Goal: Task Accomplishment & Management: Use online tool/utility

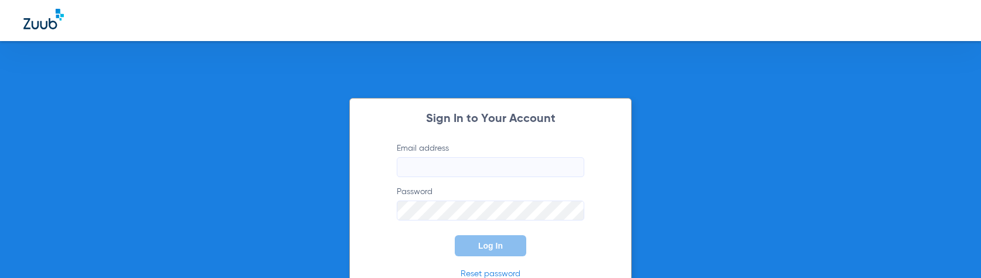
type input "[PERSON_NAME][EMAIL_ADDRESS][PERSON_NAME][DOMAIN_NAME]"
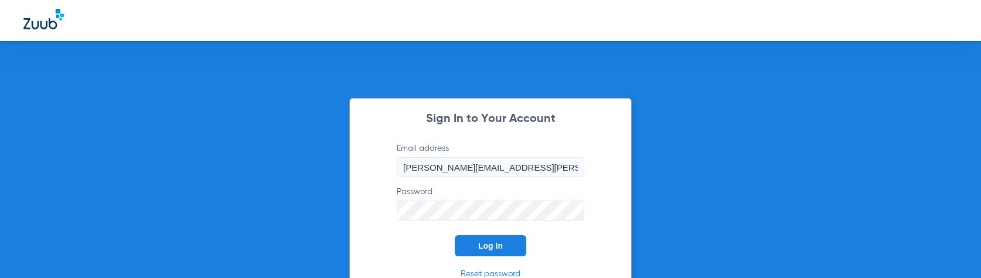
click at [487, 249] on span "Log In" at bounding box center [490, 245] width 25 height 9
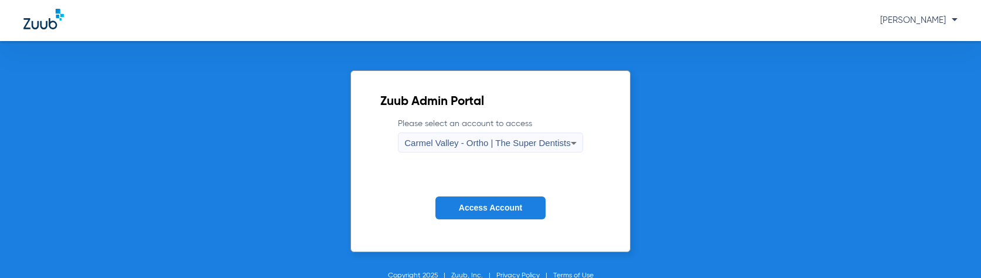
click at [486, 144] on span "Carmel Valley - Ortho | The Super Dentists" at bounding box center [487, 143] width 166 height 10
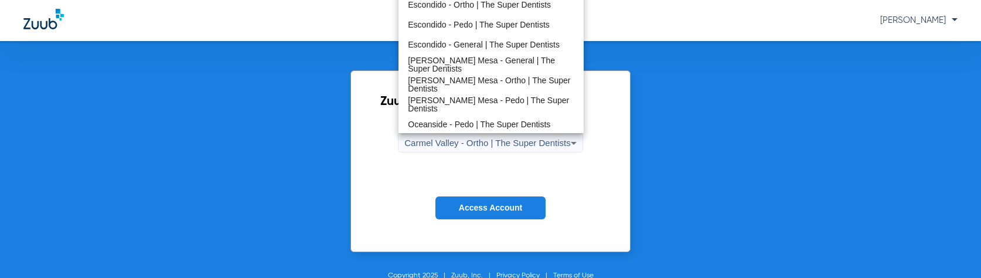
scroll to position [117, 0]
click at [445, 120] on span "Oceanside - Pedo | The Super Dentists" at bounding box center [479, 124] width 142 height 8
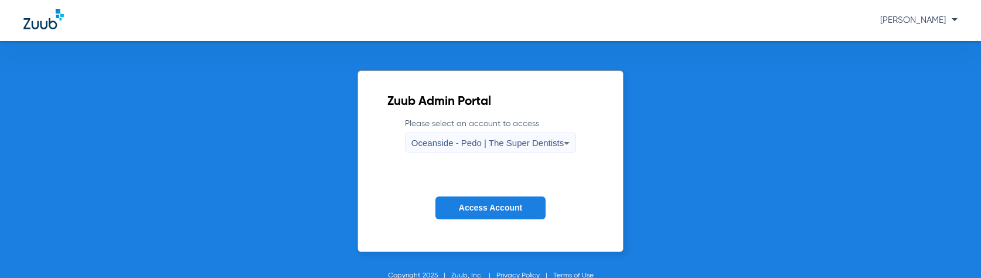
click at [459, 212] on span "Access Account" at bounding box center [490, 207] width 63 height 9
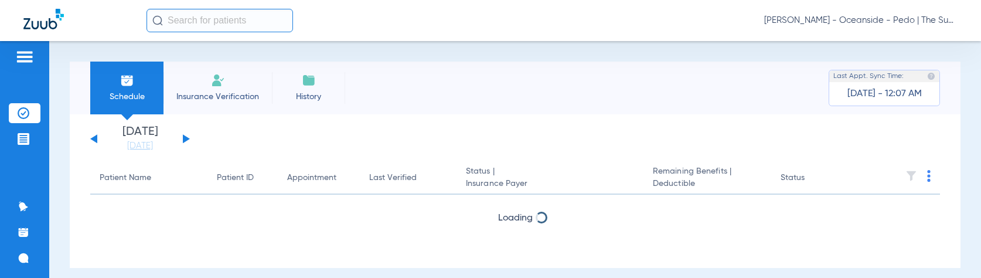
click at [202, 21] on input "text" at bounding box center [220, 20] width 147 height 23
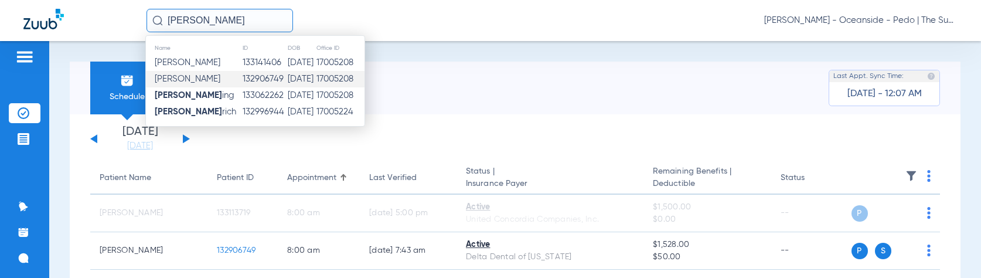
type input "[PERSON_NAME]"
click at [253, 81] on td "132906749" at bounding box center [264, 79] width 45 height 16
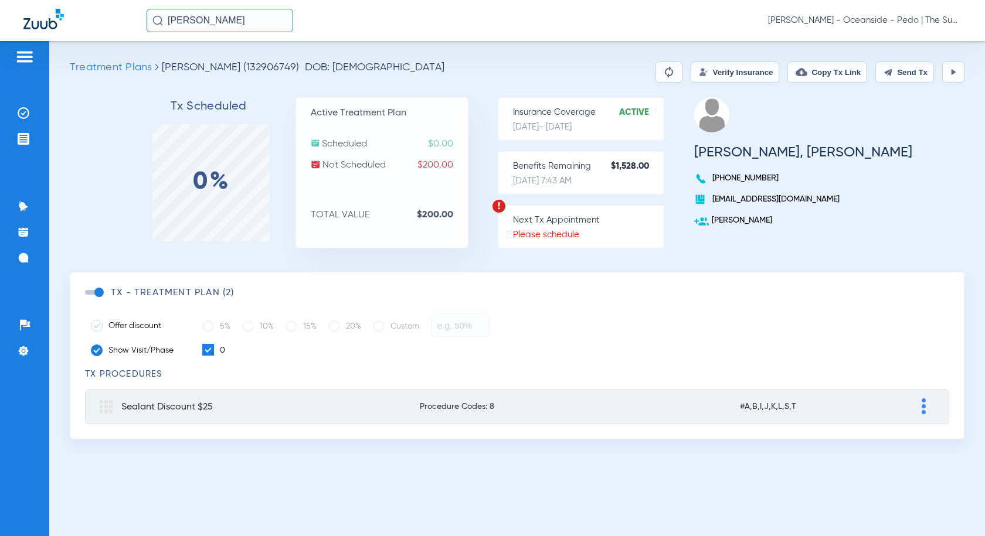
click at [641, 121] on div "Insurance Coverage Active [DATE] - [DATE]" at bounding box center [581, 118] width 166 height 43
click at [601, 120] on div "Insurance Coverage Active [DATE] - [DATE]" at bounding box center [581, 118] width 166 height 43
drag, startPoint x: 553, startPoint y: 114, endPoint x: 601, endPoint y: 111, distance: 47.5
click at [601, 111] on p "Insurance Coverage Active" at bounding box center [588, 113] width 151 height 12
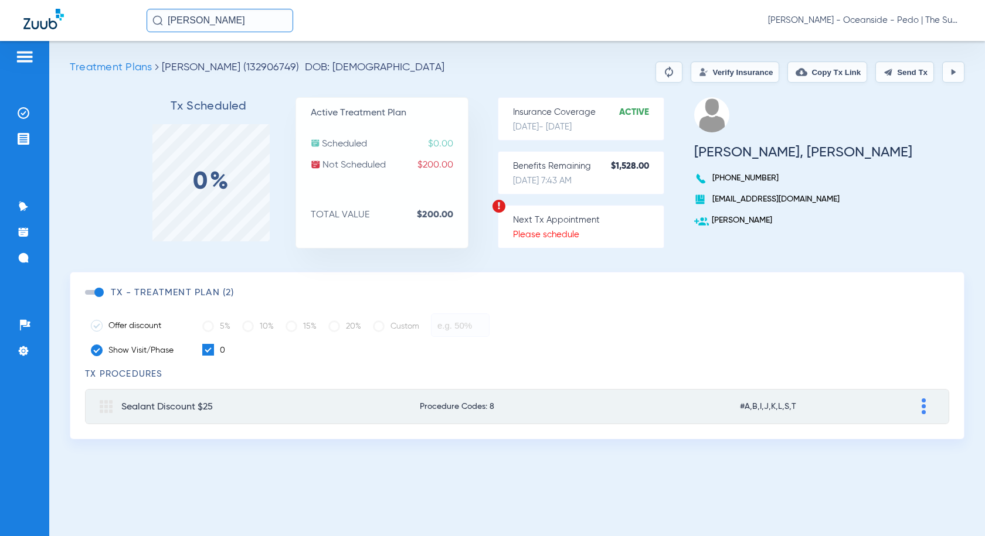
click at [747, 147] on h3 "[PERSON_NAME], [PERSON_NAME]" at bounding box center [803, 153] width 218 height 12
click at [244, 22] on input "[PERSON_NAME]" at bounding box center [220, 20] width 147 height 23
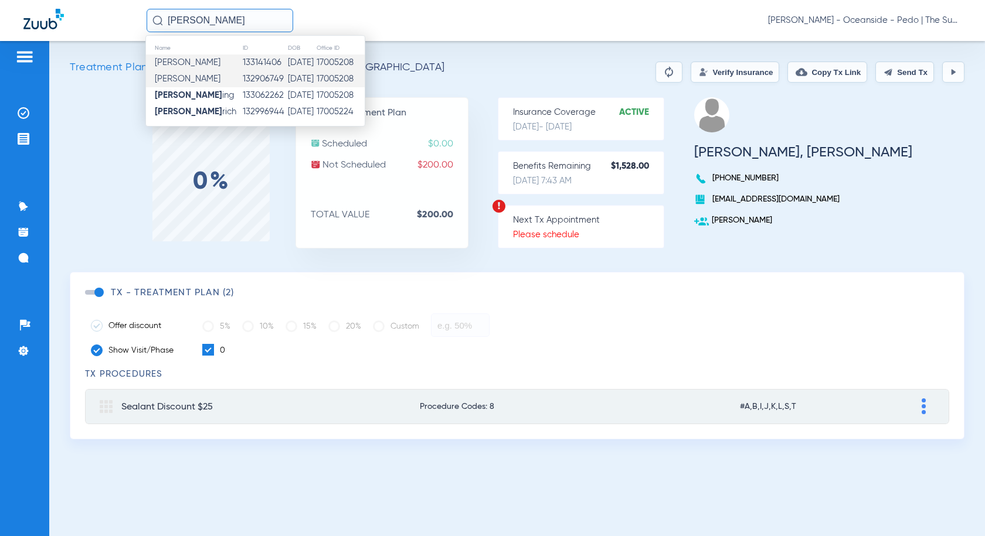
click at [242, 63] on td "133141406" at bounding box center [264, 63] width 45 height 16
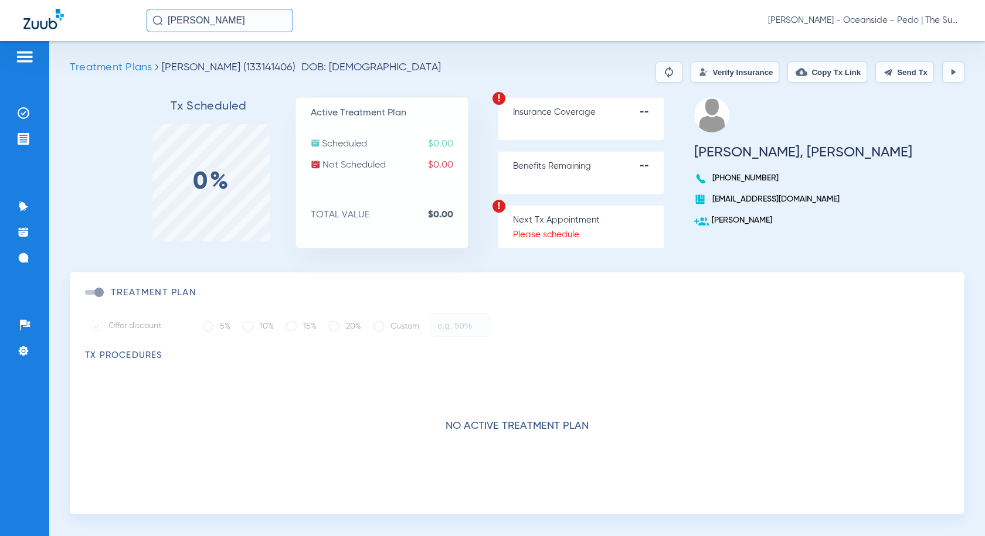
drag, startPoint x: 537, startPoint y: 111, endPoint x: 579, endPoint y: 110, distance: 41.6
click at [573, 110] on div "Insurance Coverage --" at bounding box center [581, 118] width 166 height 43
click at [583, 110] on p "Insurance Coverage --" at bounding box center [588, 113] width 151 height 12
drag, startPoint x: 354, startPoint y: 161, endPoint x: 434, endPoint y: 164, distance: 80.4
click at [434, 164] on p "Not Scheduled $0.00" at bounding box center [389, 165] width 157 height 12
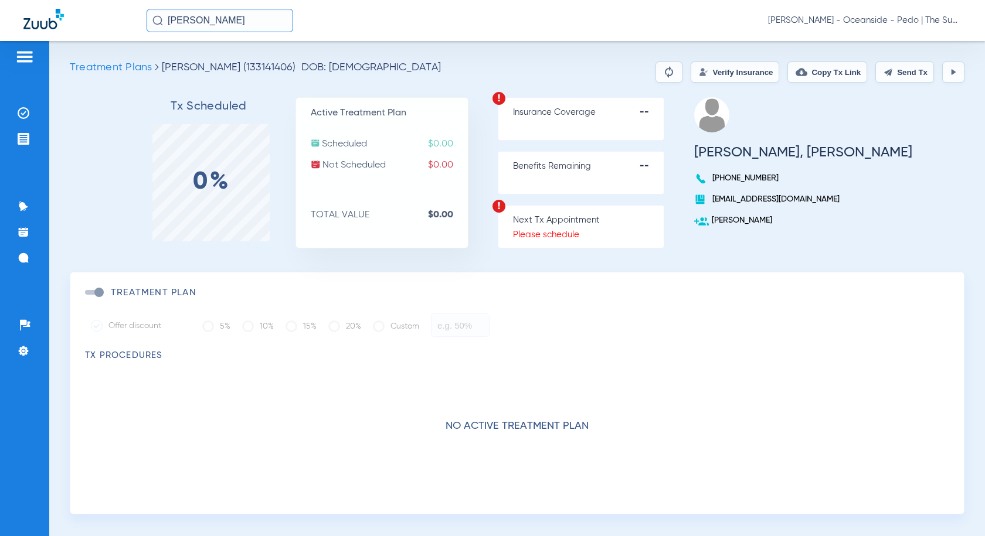
click at [434, 164] on p "Not Scheduled $0.00" at bounding box center [389, 165] width 157 height 12
click at [664, 164] on strong "--" at bounding box center [652, 167] width 24 height 12
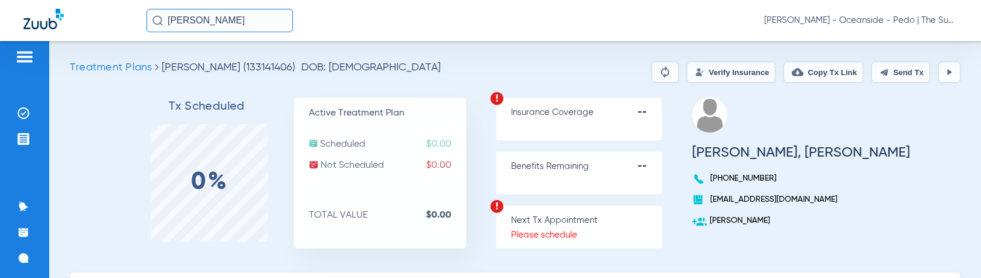
click at [36, 47] on div "Patients Insurance Verification Treatment Acceptance Communication Activity App…" at bounding box center [24, 180] width 49 height 278
click at [35, 53] on div at bounding box center [25, 59] width 32 height 18
click at [25, 61] on img at bounding box center [24, 57] width 19 height 14
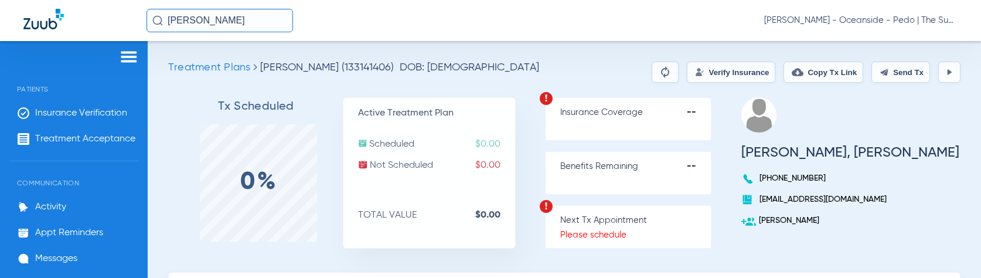
click at [74, 118] on li "Insurance Verification" at bounding box center [74, 113] width 130 height 20
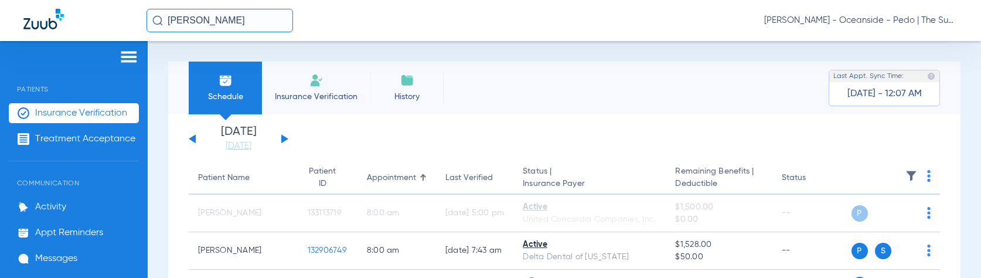
click at [328, 69] on li "Insurance Verification" at bounding box center [316, 88] width 108 height 53
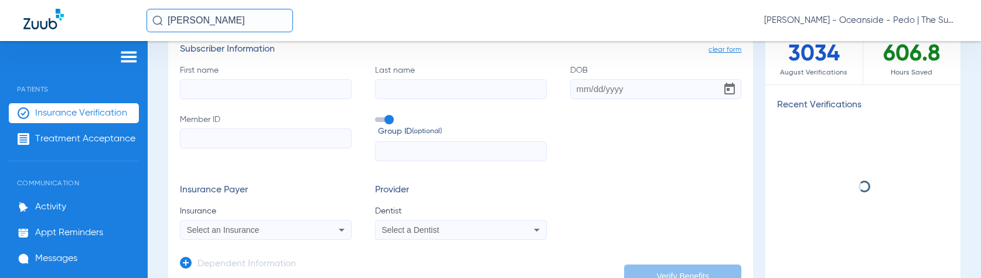
scroll to position [128, 0]
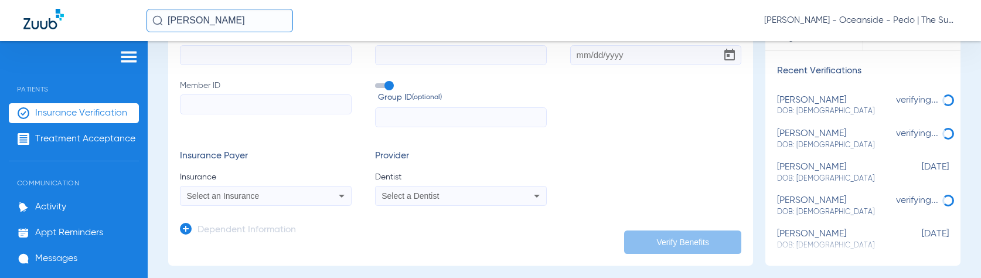
click at [249, 107] on input "Member ID" at bounding box center [266, 104] width 172 height 20
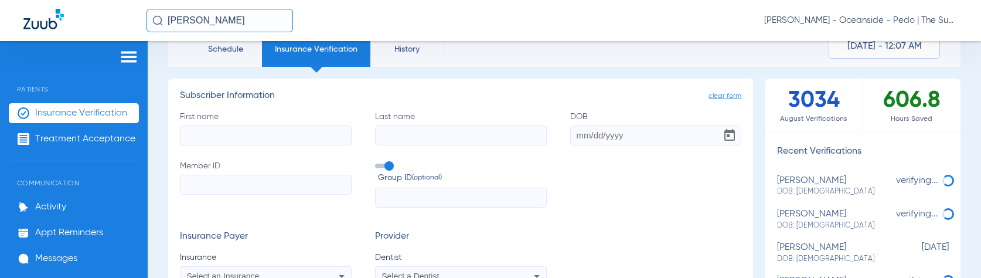
scroll to position [11, 0]
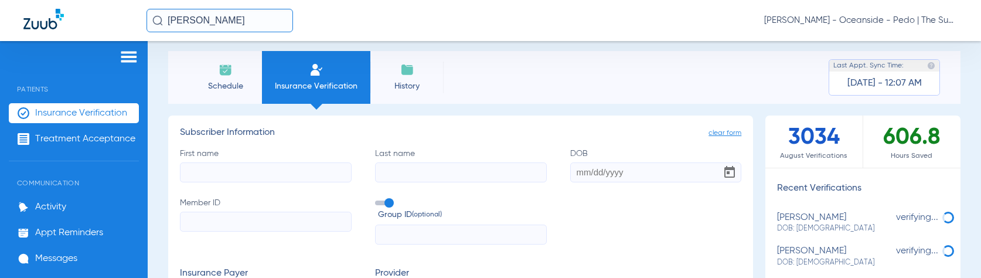
click at [245, 156] on label "First name" at bounding box center [266, 165] width 172 height 35
click at [245, 162] on input "First name" at bounding box center [266, 172] width 172 height 20
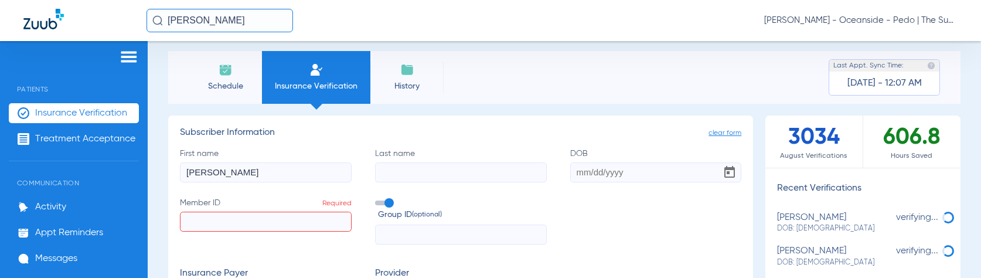
type input "[PERSON_NAME]"
type input "[DATE]"
click at [261, 219] on input "Member ID Required" at bounding box center [266, 222] width 172 height 20
click at [273, 227] on input "Member ID Required" at bounding box center [266, 222] width 172 height 20
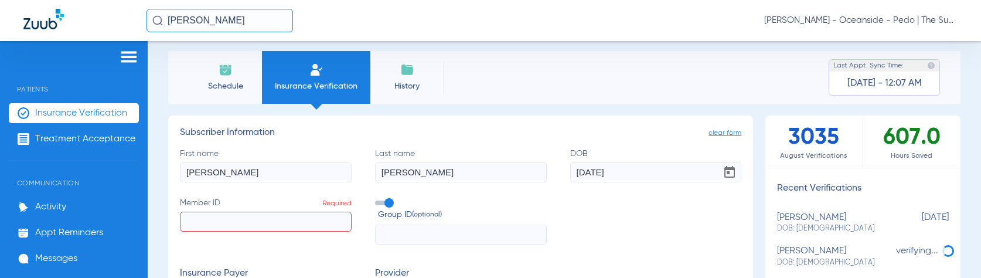
paste input "609165302"
type input "609165302"
click at [385, 208] on label "Group ID (optional)" at bounding box center [461, 209] width 172 height 25
click at [378, 199] on input "Group ID (optional)" at bounding box center [378, 199] width 0 height 0
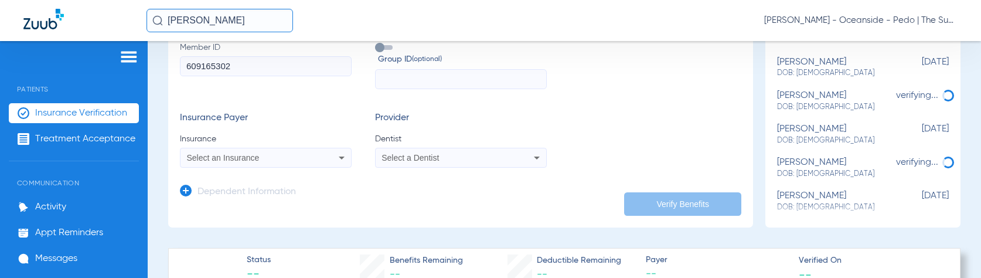
scroll to position [186, 0]
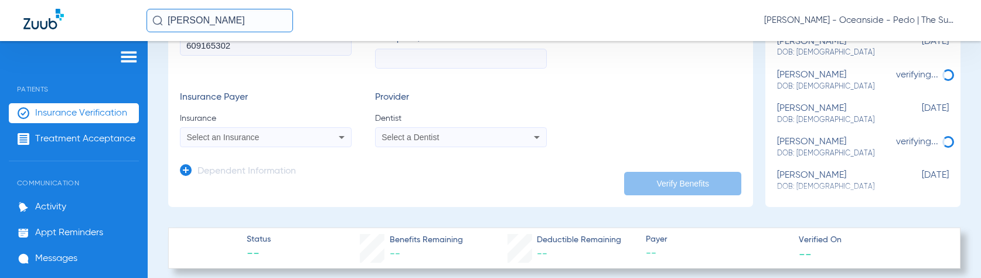
click at [215, 142] on div "Select an Insurance" at bounding box center [266, 137] width 171 height 14
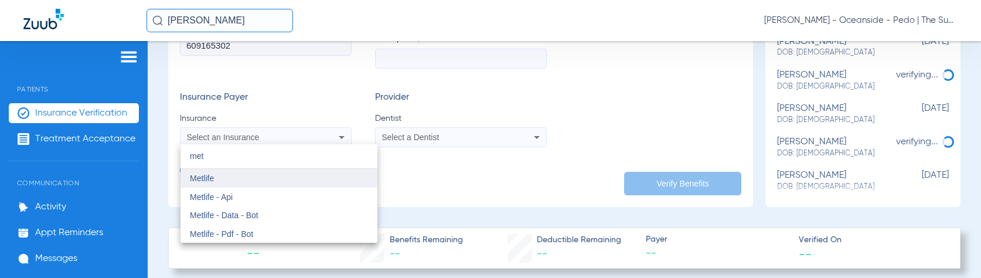
type input "met"
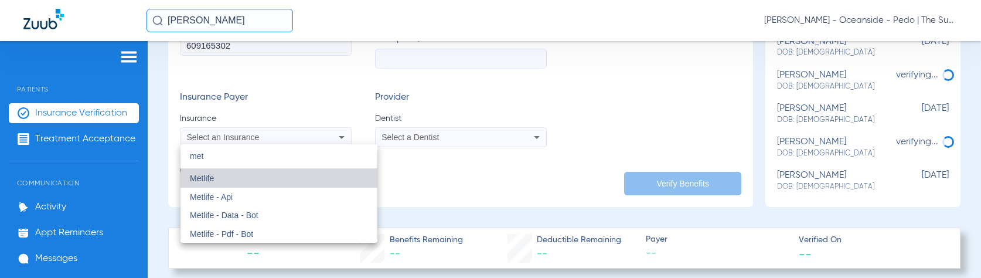
click at [236, 176] on mat-option "Metlife" at bounding box center [279, 178] width 197 height 19
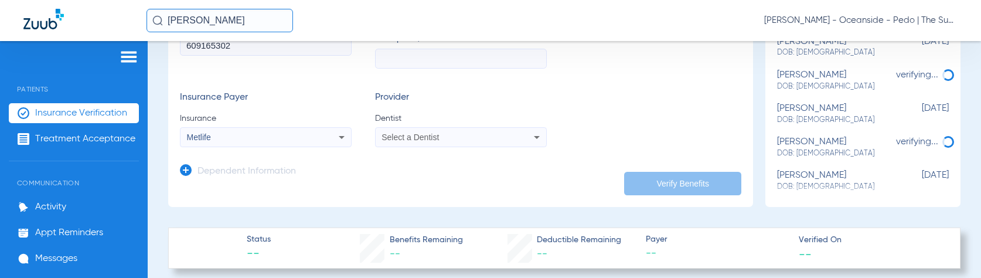
click at [396, 136] on span "Select a Dentist" at bounding box center [410, 136] width 57 height 9
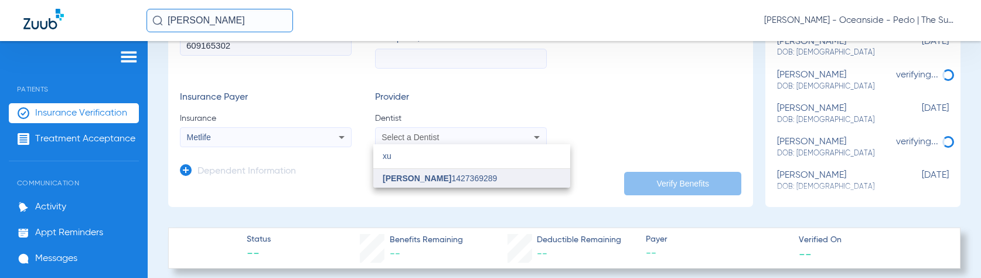
type input "xu"
click at [426, 179] on span "[PERSON_NAME]" at bounding box center [417, 178] width 69 height 9
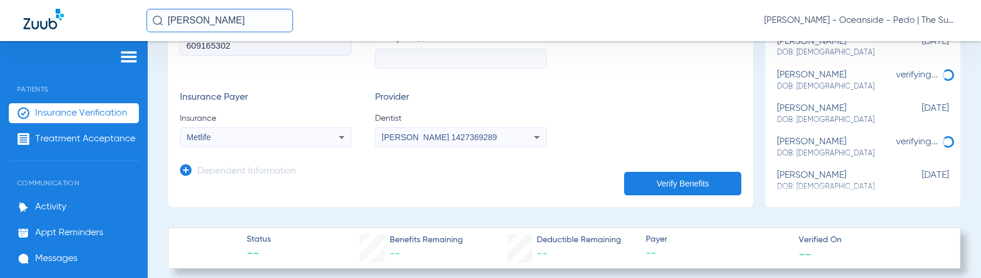
click at [204, 172] on h3 "Dependent Information" at bounding box center [247, 172] width 98 height 12
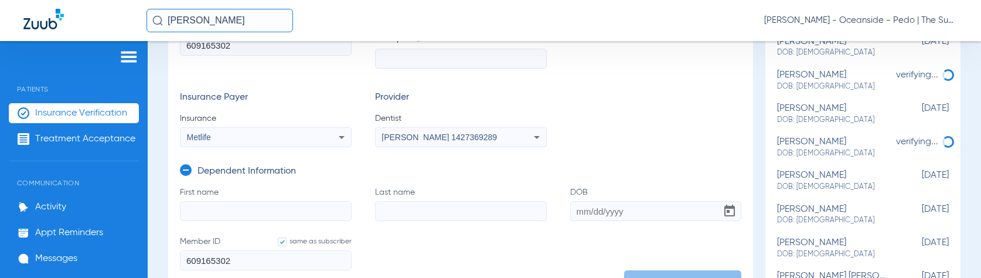
click at [208, 201] on input "First name" at bounding box center [266, 211] width 172 height 20
type input "[PERSON_NAME]"
click at [573, 212] on input "DOB" at bounding box center [656, 211] width 172 height 20
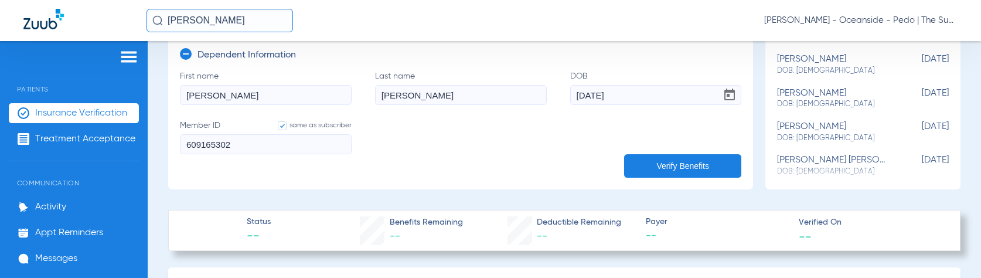
scroll to position [304, 0]
type input "[DATE]"
click at [645, 160] on button "Verify Benefits" at bounding box center [682, 164] width 117 height 23
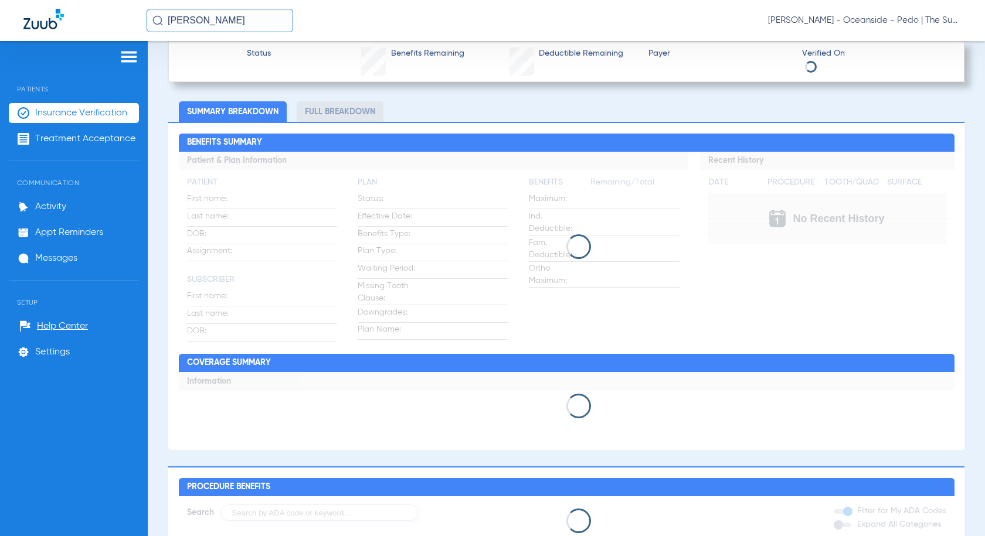
scroll to position [480, 0]
